Goal: Task Accomplishment & Management: Use online tool/utility

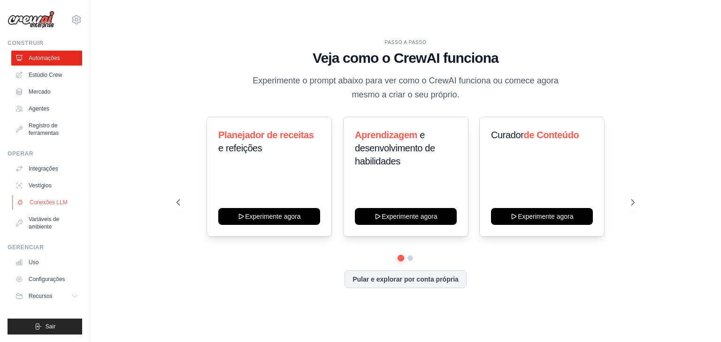
click at [40, 204] on font "Conexões LLM" at bounding box center [49, 202] width 38 height 7
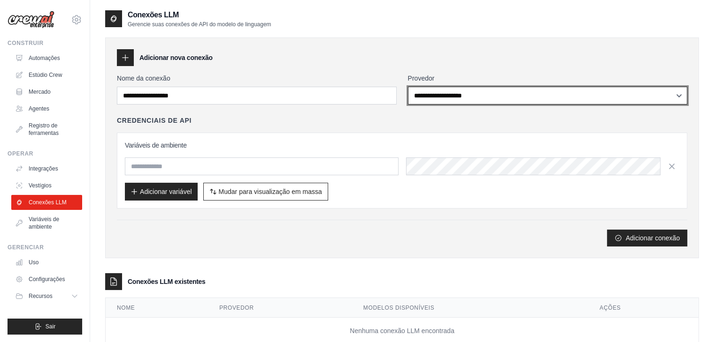
click at [428, 93] on select "**********" at bounding box center [548, 96] width 280 height 18
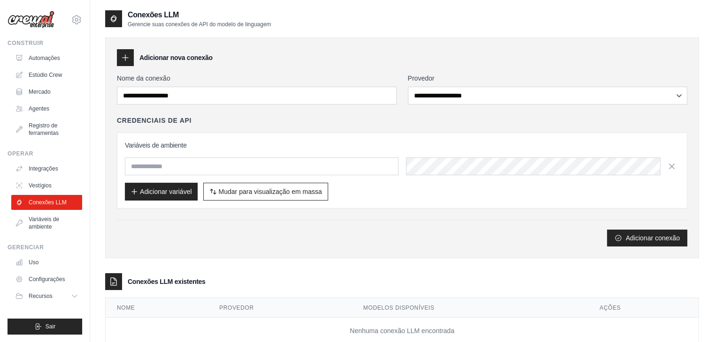
click at [464, 51] on div "Adicionar nova conexão" at bounding box center [402, 57] width 570 height 17
